Goal: Information Seeking & Learning: Learn about a topic

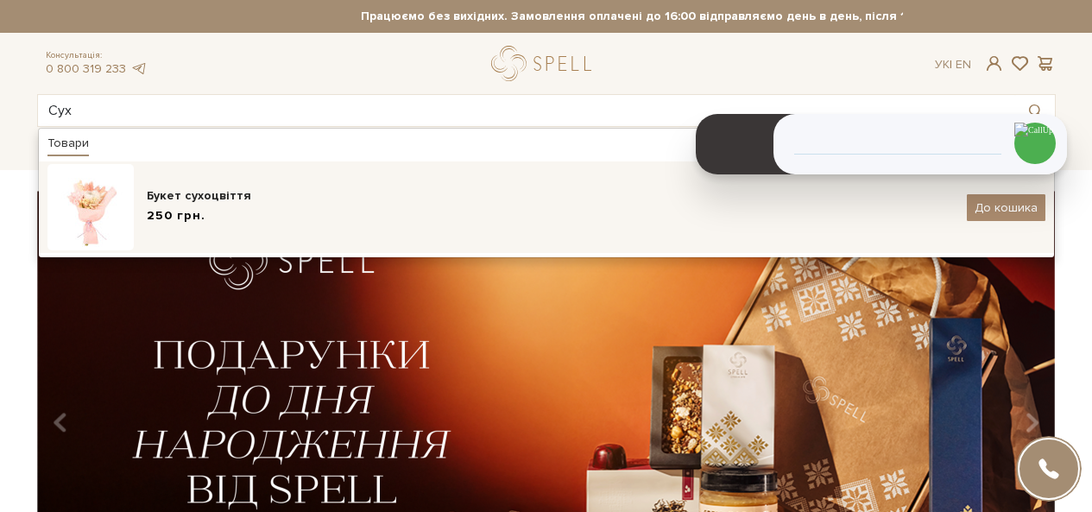
type input "Сух"
click at [180, 195] on div "Букет сухоцвіття" at bounding box center [550, 195] width 807 height 17
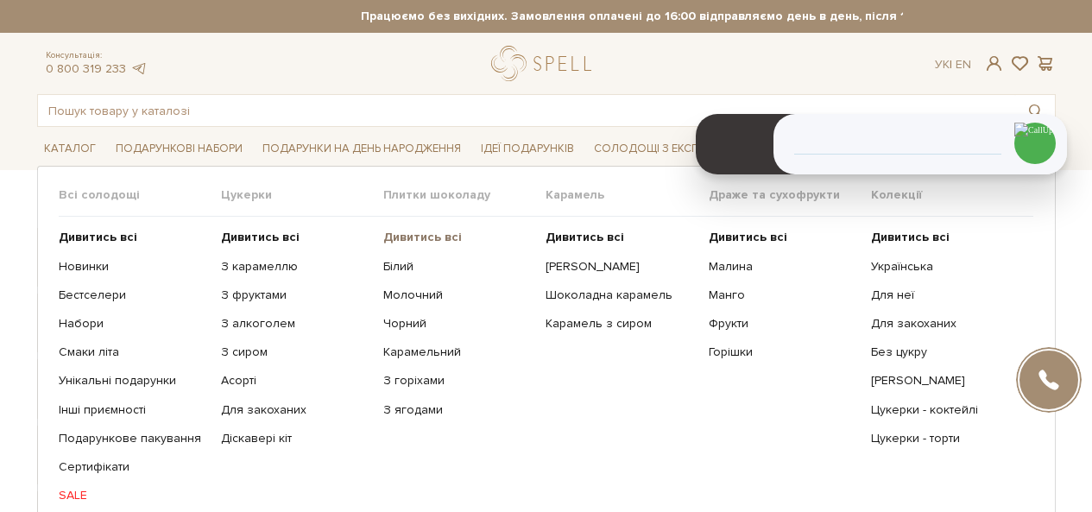
click at [421, 237] on b "Дивитись всі" at bounding box center [422, 237] width 79 height 15
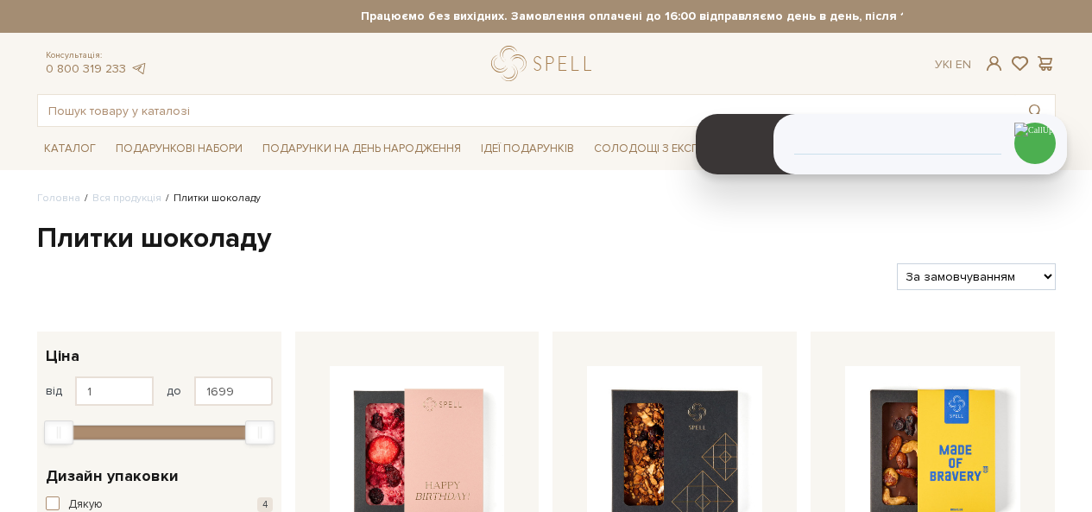
drag, startPoint x: 0, startPoint y: 0, endPoint x: 985, endPoint y: 286, distance: 1025.4
click at [992, 271] on select "За замовчуванням За Ціною (зростання) За Ціною (зменшення) Новинки За популярні…" at bounding box center [976, 276] width 158 height 27
select select "https://spellchocolate.com/our-productions/plitki-shokoladu/?sort=p.price&order…"
click at [897, 263] on select "За замовчуванням За Ціною (зростання) За Ціною (зменшення) Новинки За популярні…" at bounding box center [976, 276] width 158 height 27
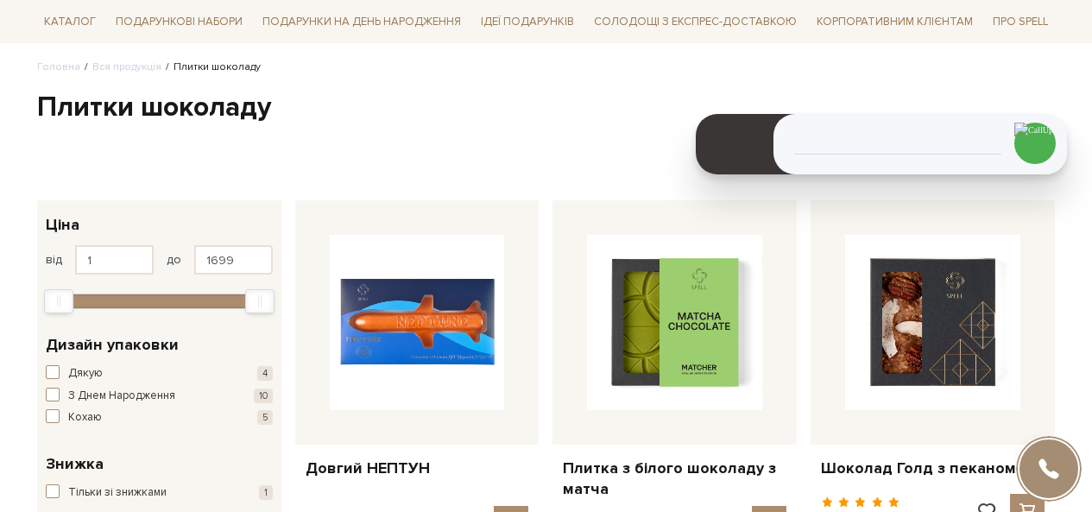
scroll to position [259, 0]
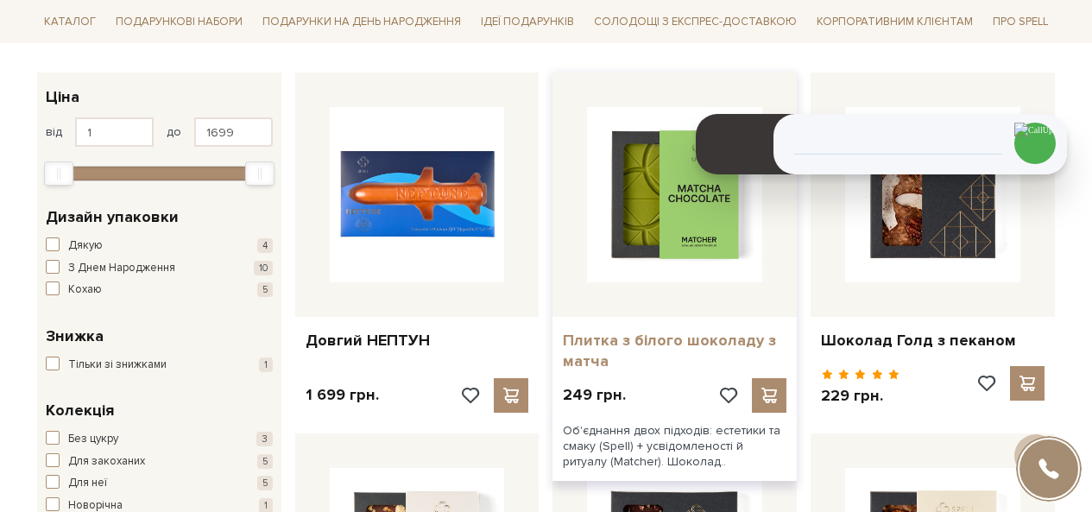
click at [631, 342] on link "Плитка з білого шоколаду з матча" at bounding box center [675, 351] width 224 height 41
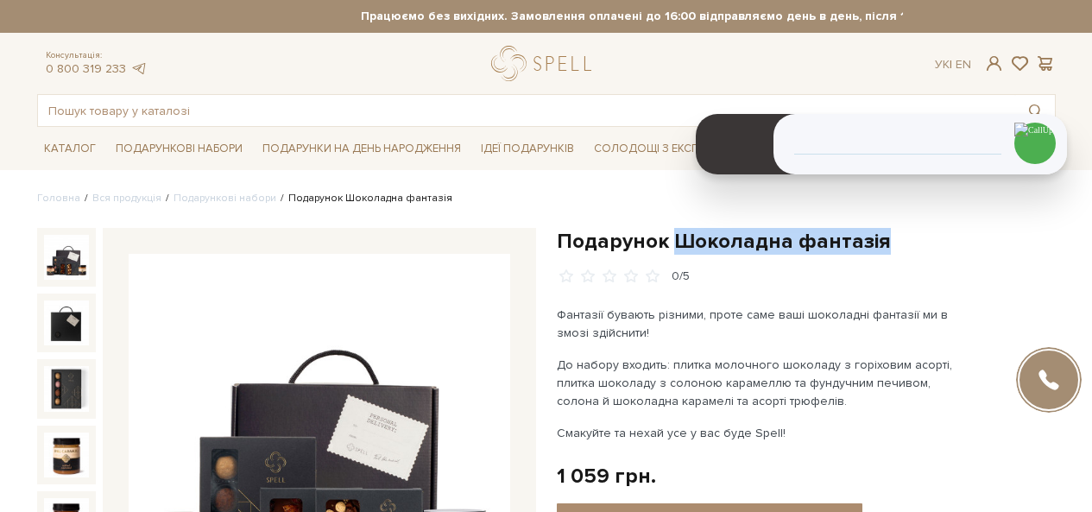
drag, startPoint x: 752, startPoint y: 236, endPoint x: 668, endPoint y: 245, distance: 84.2
click at [668, 245] on h1 "Подарунок Шоколадна фантазія" at bounding box center [806, 241] width 499 height 27
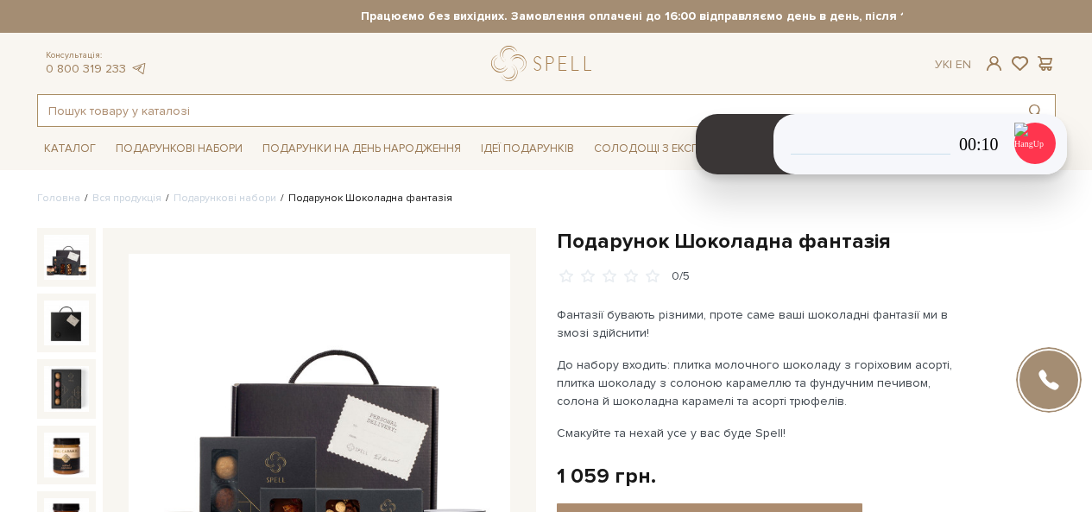
click at [364, 103] on input "text" at bounding box center [526, 110] width 977 height 31
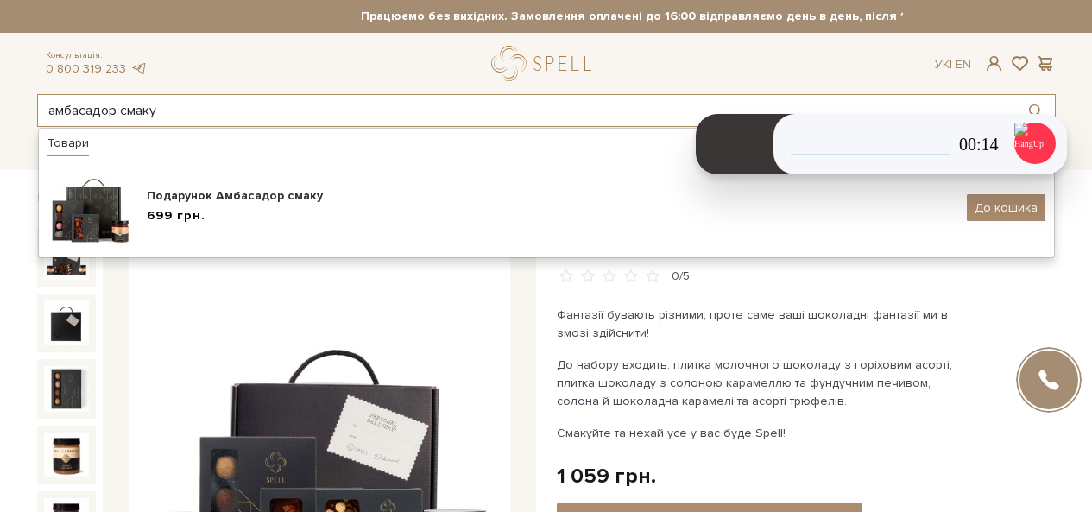
type input "амбасадор смаку"
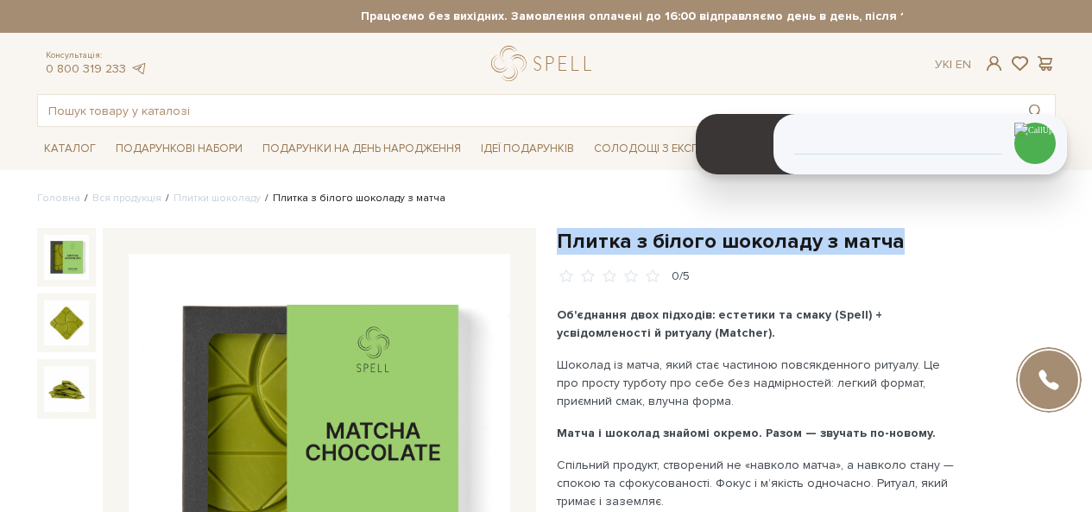
drag, startPoint x: 900, startPoint y: 239, endPoint x: 554, endPoint y: 246, distance: 346.2
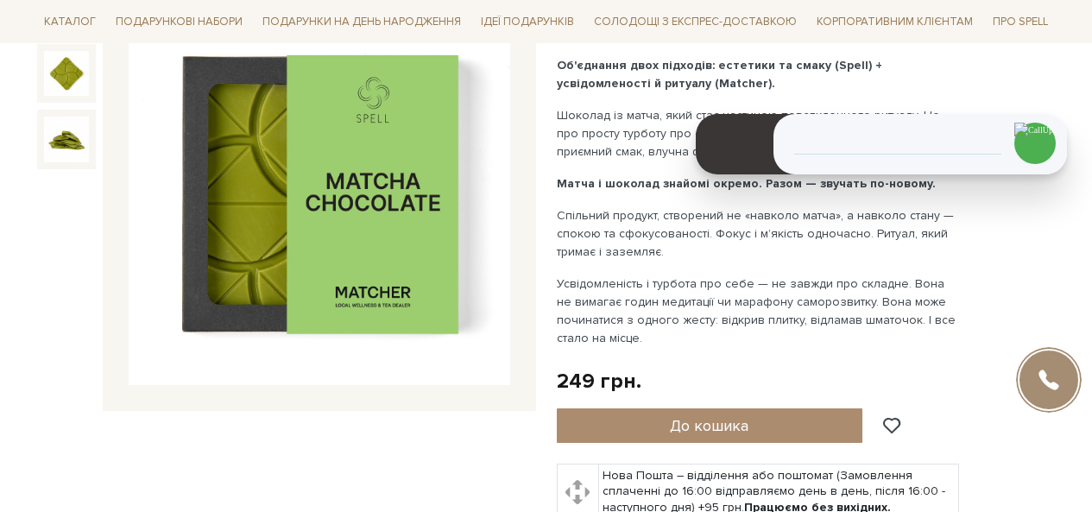
scroll to position [432, 0]
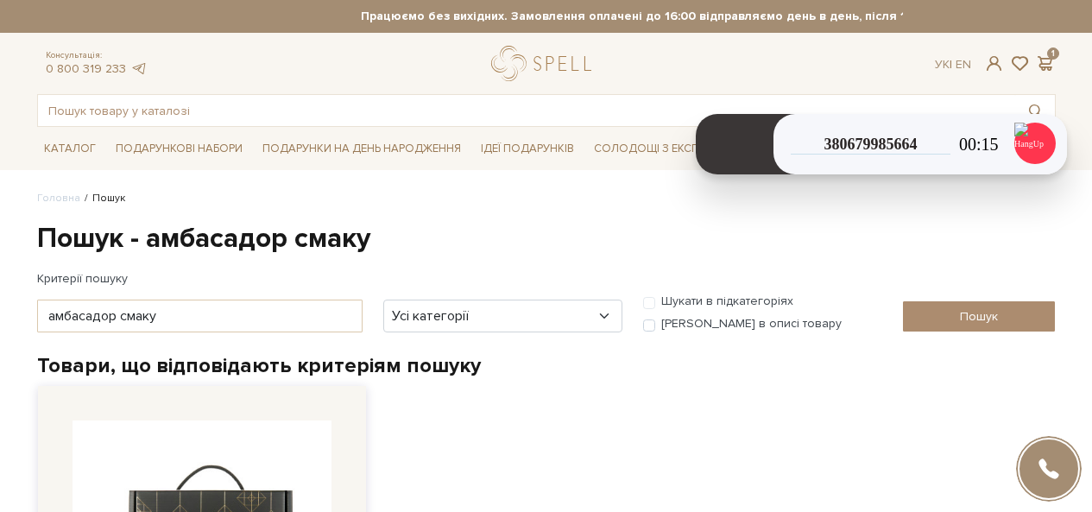
scroll to position [345, 0]
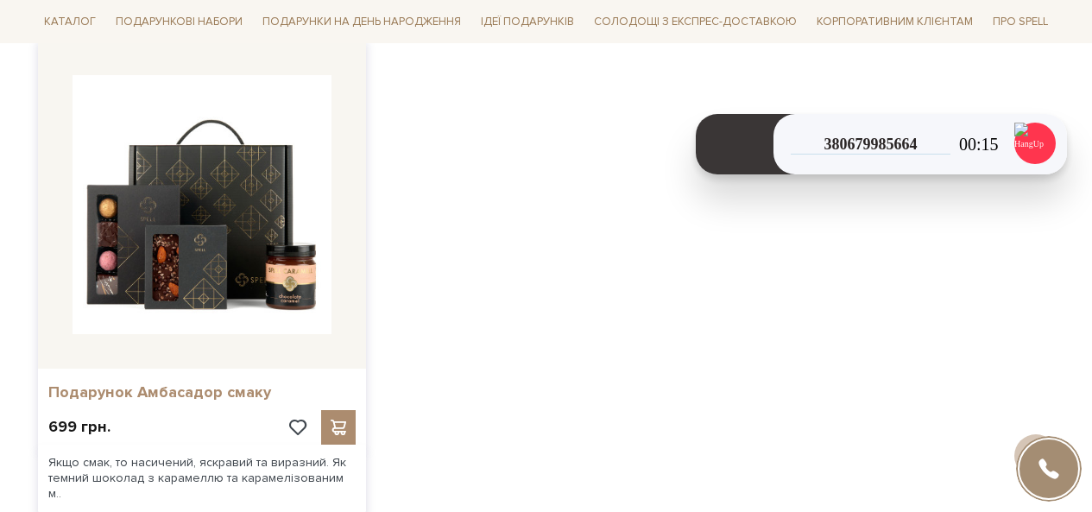
click at [197, 392] on link "Подарунок Амбасадор смаку" at bounding box center [201, 392] width 307 height 20
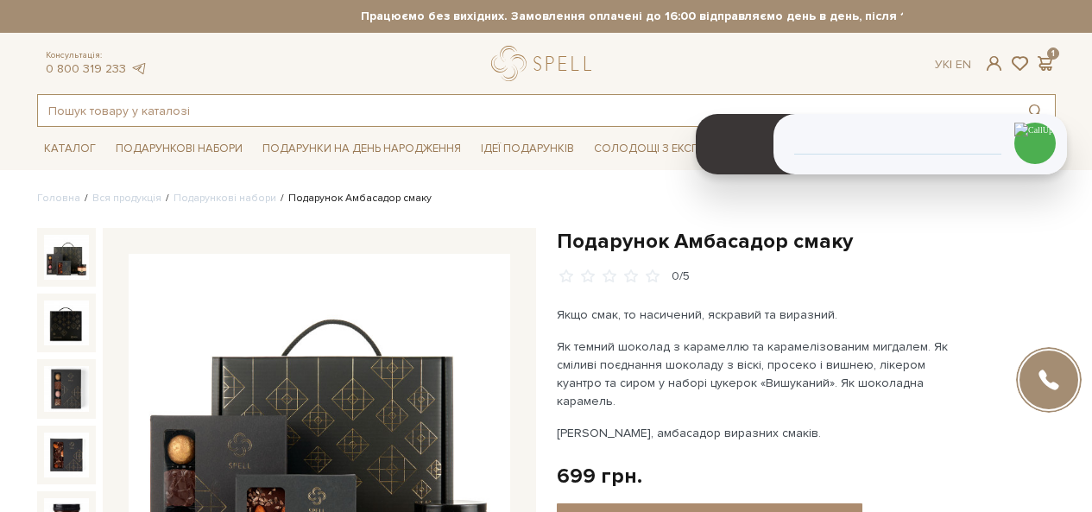
click at [224, 108] on input "text" at bounding box center [526, 110] width 977 height 31
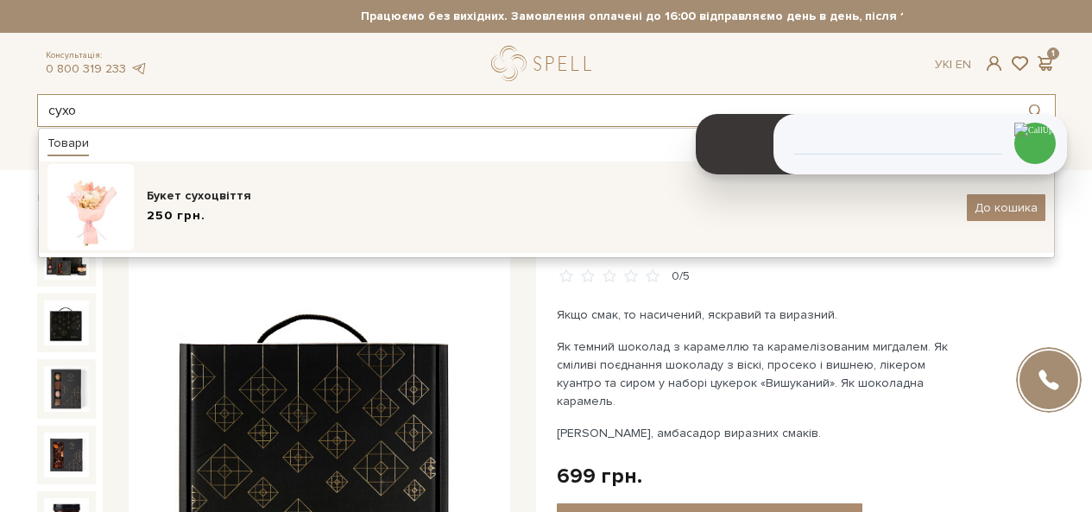
type input "сухо"
click at [239, 203] on div "Букет сухоцвіття" at bounding box center [550, 195] width 807 height 17
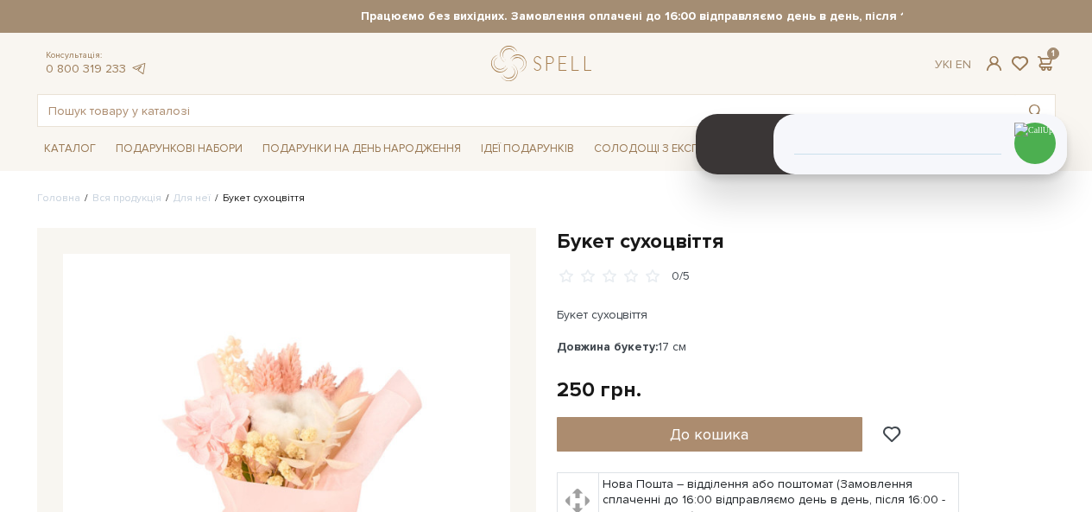
click at [651, 249] on h1 "Букет сухоцвіття" at bounding box center [806, 241] width 499 height 27
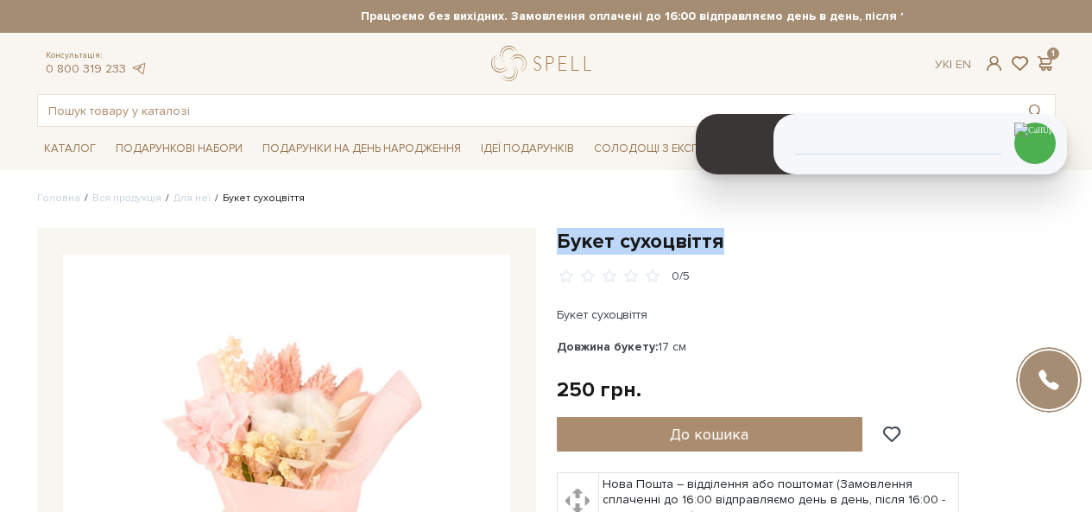
click at [651, 249] on h1 "Букет сухоцвіття" at bounding box center [806, 241] width 499 height 27
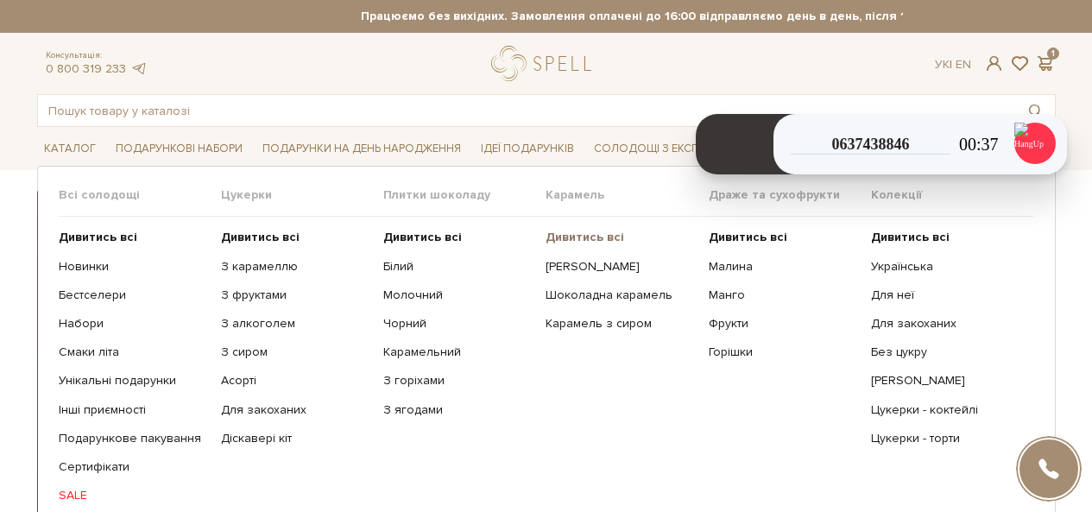
click at [582, 238] on b "Дивитись всі" at bounding box center [584, 237] width 79 height 15
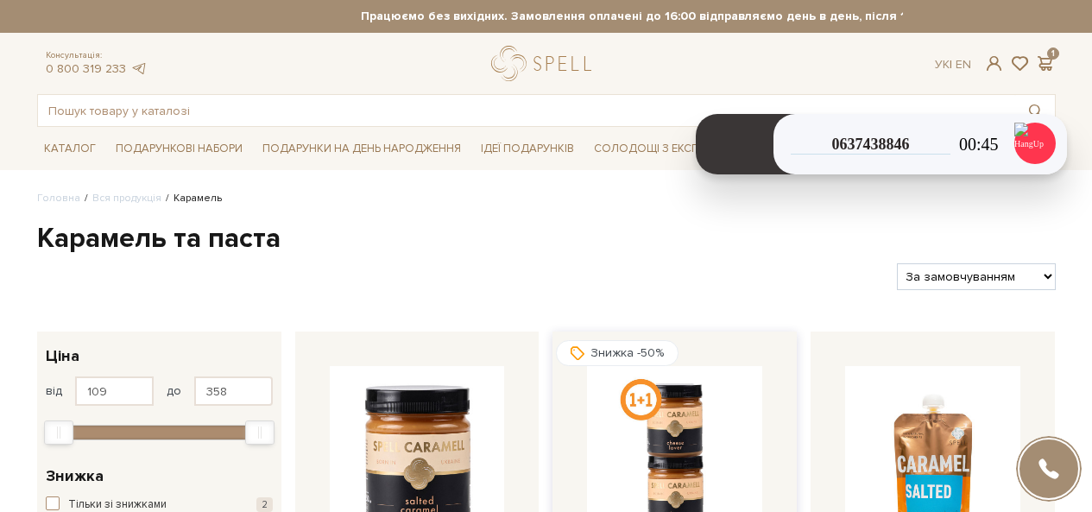
scroll to position [173, 0]
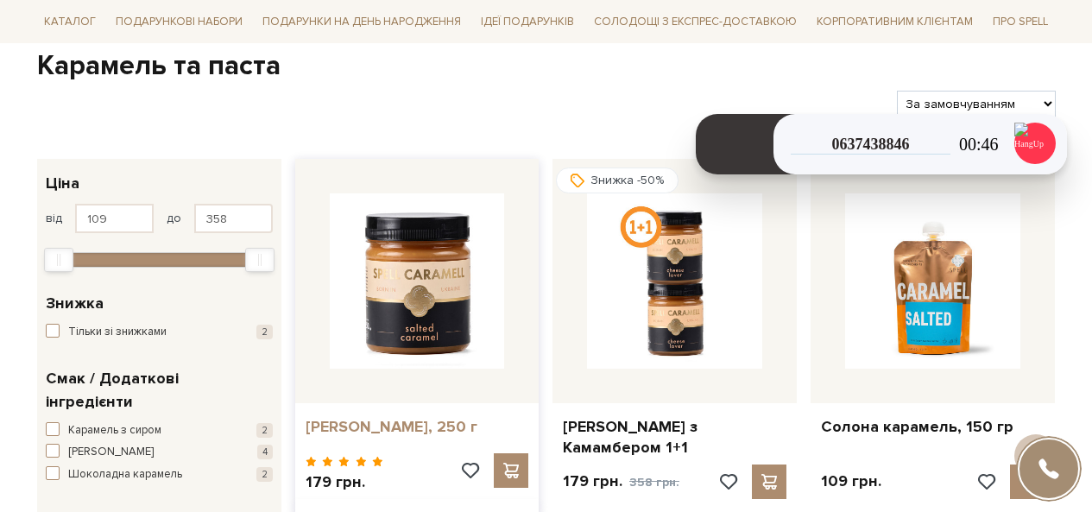
click at [343, 433] on link "[PERSON_NAME], 250 г" at bounding box center [418, 427] width 224 height 20
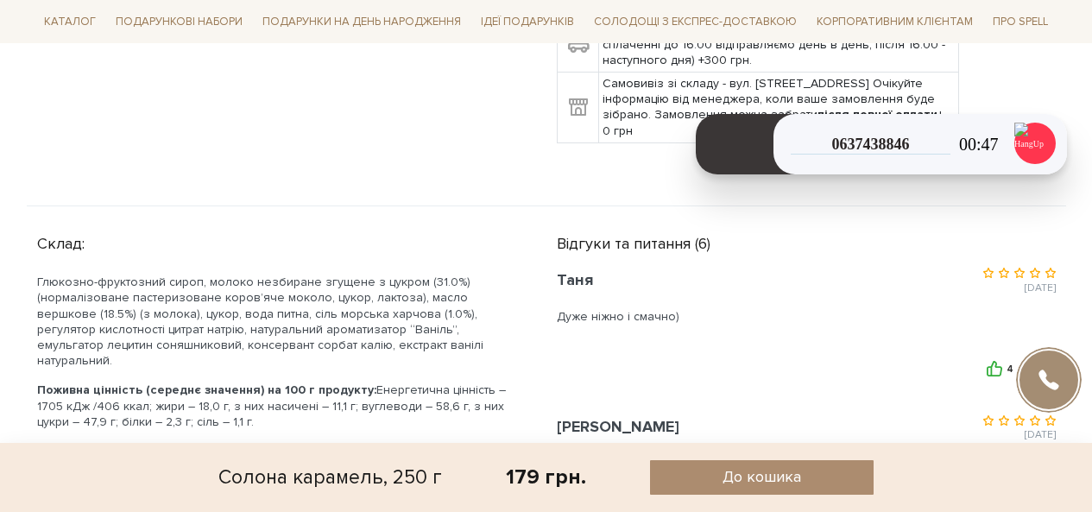
scroll to position [949, 0]
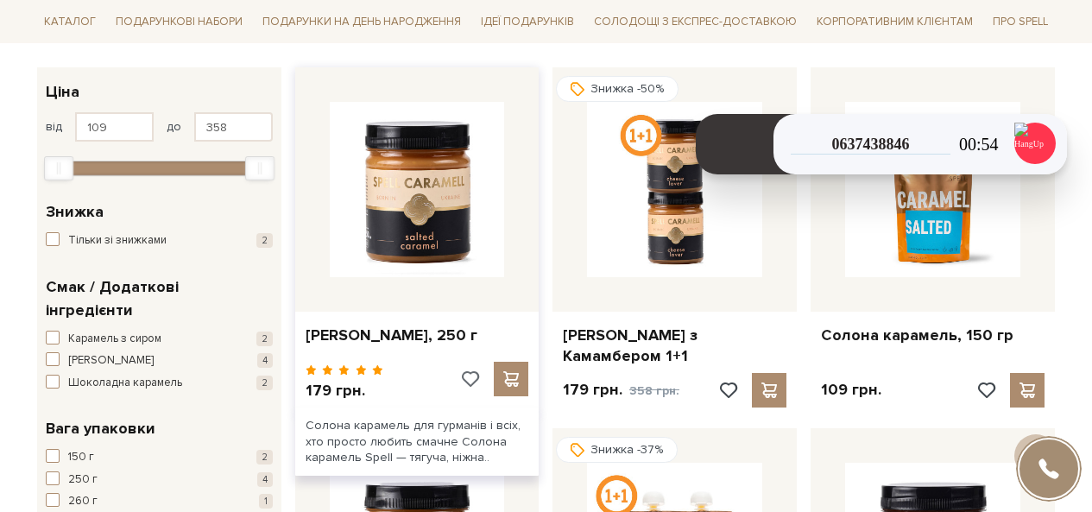
scroll to position [259, 0]
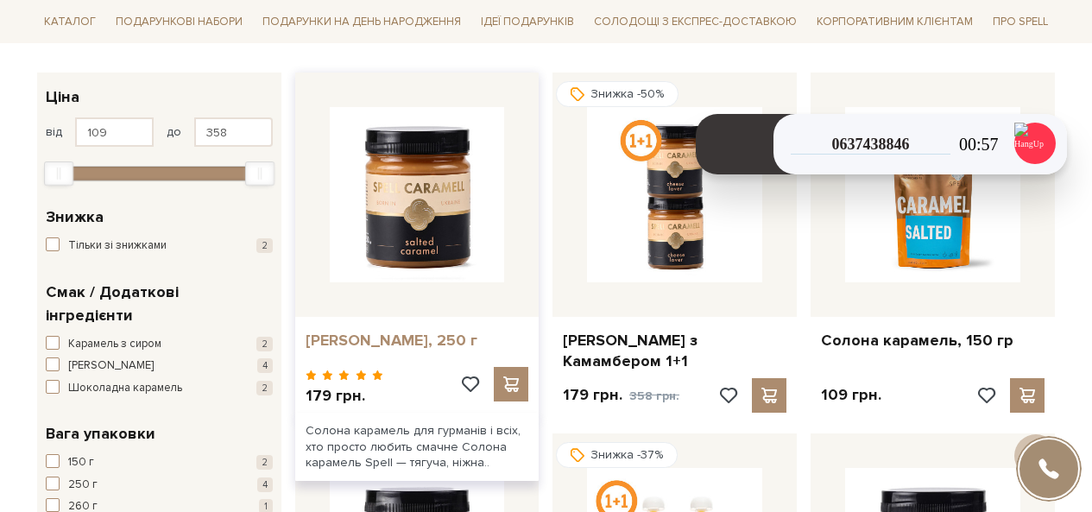
click at [411, 334] on link "[PERSON_NAME], 250 г" at bounding box center [418, 341] width 224 height 20
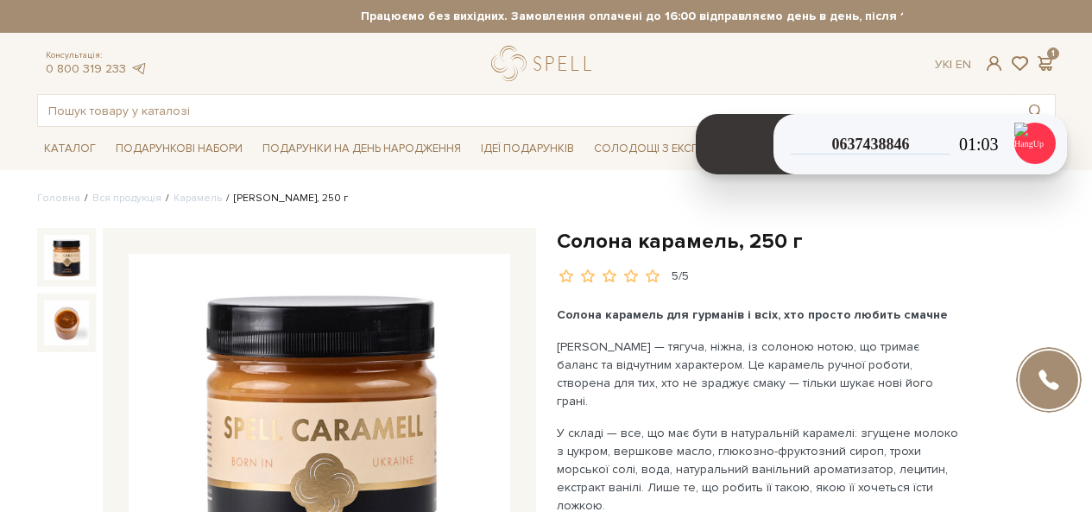
click at [644, 236] on h1 "Солона карамель, 250 г" at bounding box center [806, 241] width 499 height 27
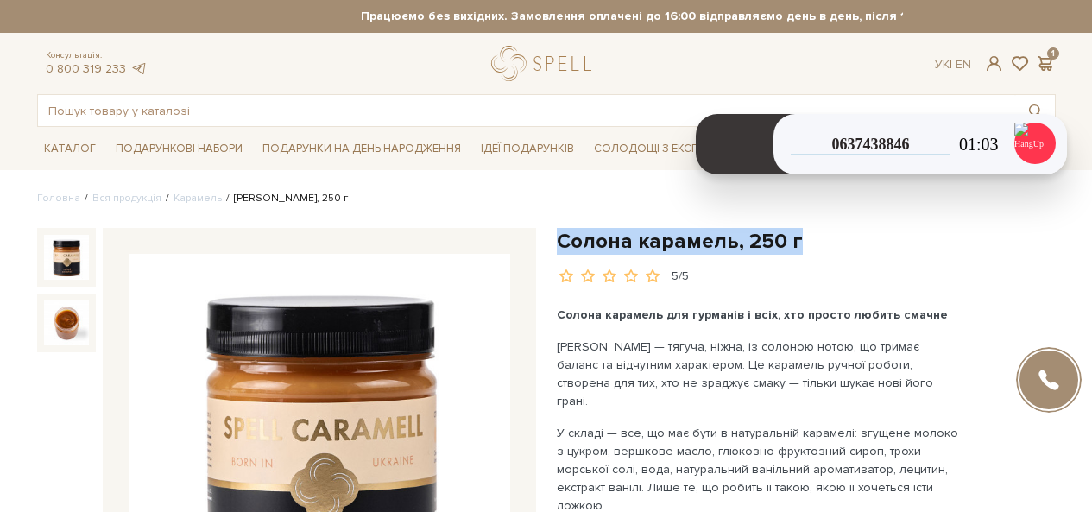
click at [644, 236] on h1 "Солона карамель, 250 г" at bounding box center [806, 241] width 499 height 27
copy div "Солона карамель, 250 г"
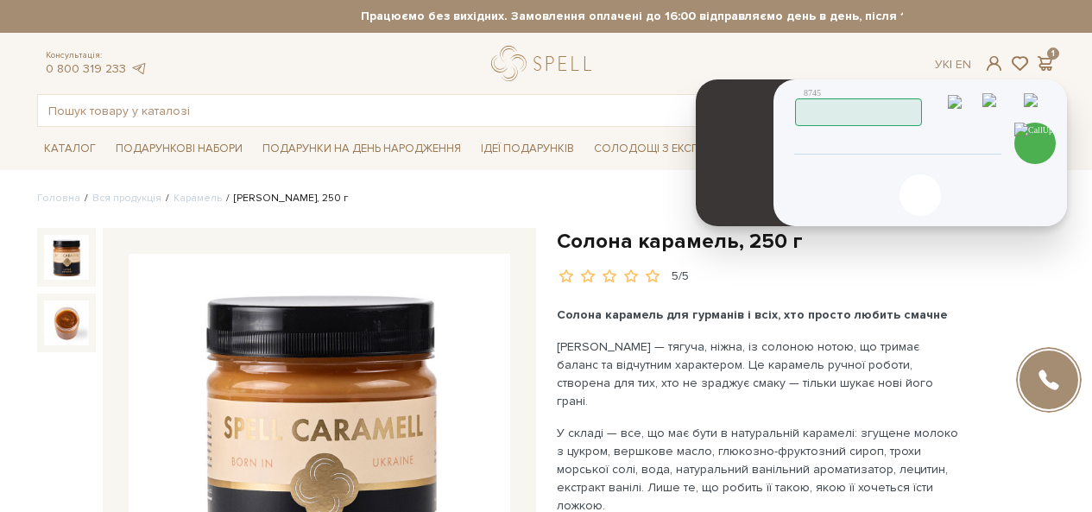
click at [867, 148] on input "tel" at bounding box center [898, 144] width 176 height 21
type input "0637438846"
click at [1042, 147] on img at bounding box center [1034, 143] width 41 height 41
